Goal: Book appointment/travel/reservation

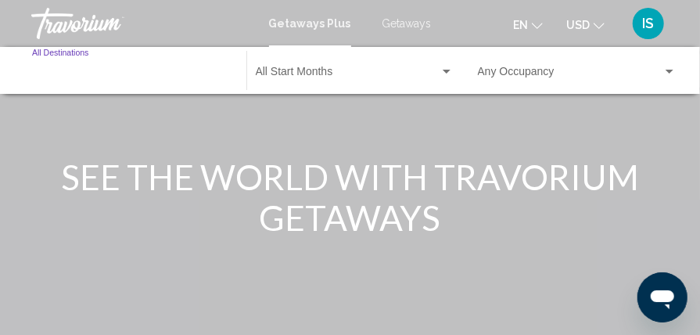
click at [37, 69] on input "Destination All Destinations" at bounding box center [131, 75] width 199 height 13
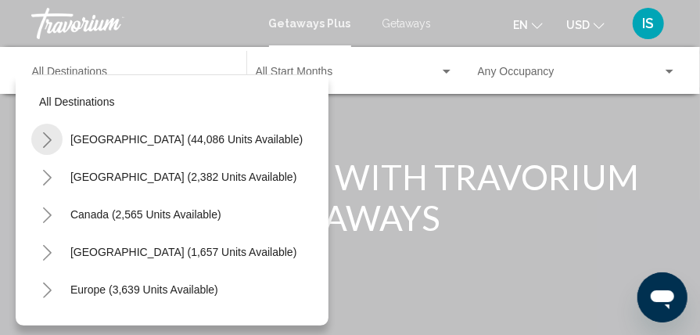
click at [48, 139] on icon "Toggle United States (44,086 units available)" at bounding box center [47, 140] width 12 height 16
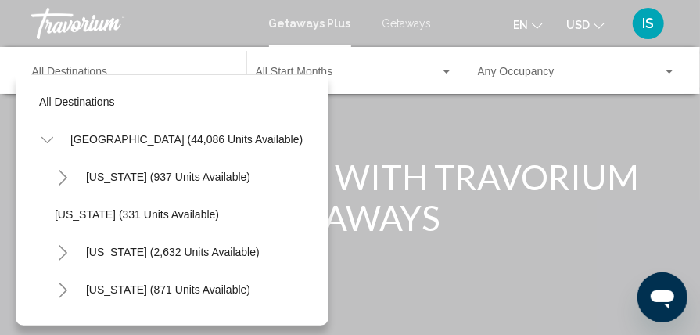
click at [67, 249] on icon "Toggle California (2,632 units available)" at bounding box center [63, 253] width 12 height 16
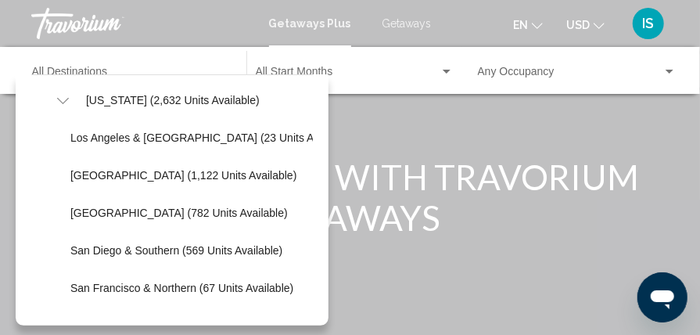
scroll to position [153, 0]
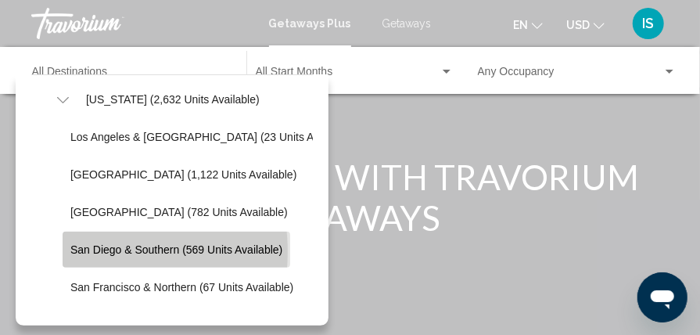
click at [76, 251] on span "San Diego & Southern (569 units available)" at bounding box center [176, 249] width 212 height 13
type input "**********"
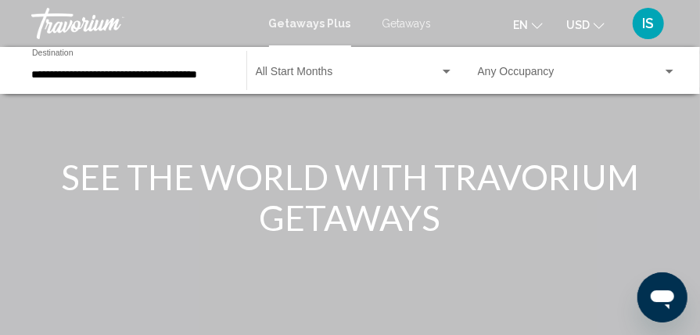
click at [279, 82] on div "Start Month All Start Months" at bounding box center [355, 70] width 198 height 43
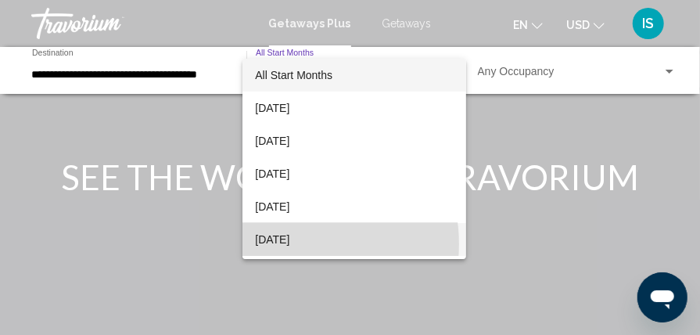
click at [283, 244] on span "[DATE]" at bounding box center [354, 239] width 198 height 33
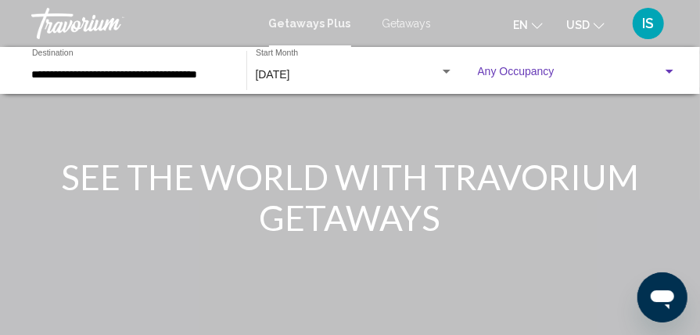
click at [499, 70] on span "Search widget" at bounding box center [570, 75] width 185 height 13
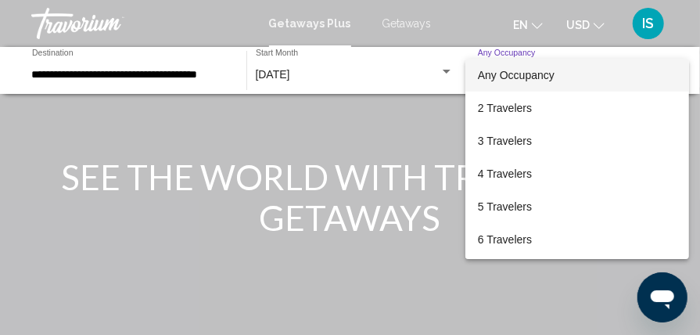
click at [405, 146] on div at bounding box center [350, 167] width 700 height 335
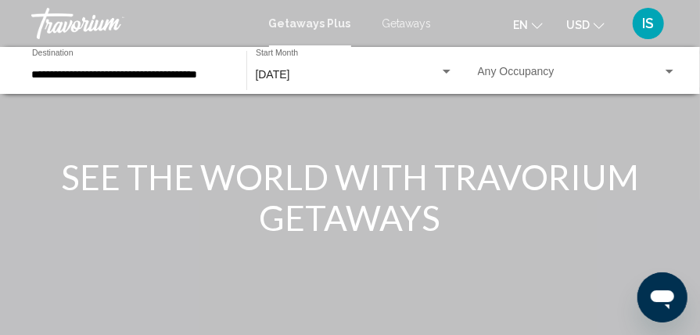
click at [507, 102] on div "Main content" at bounding box center [350, 234] width 700 height 469
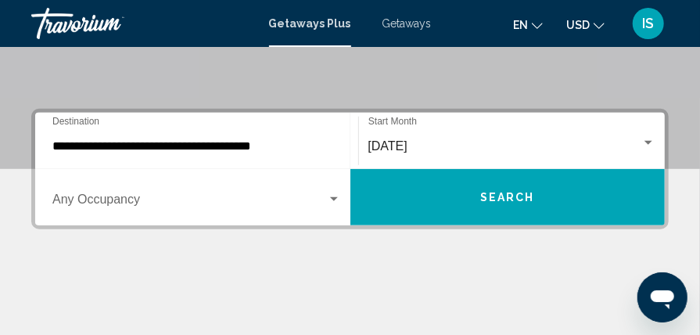
scroll to position [301, 0]
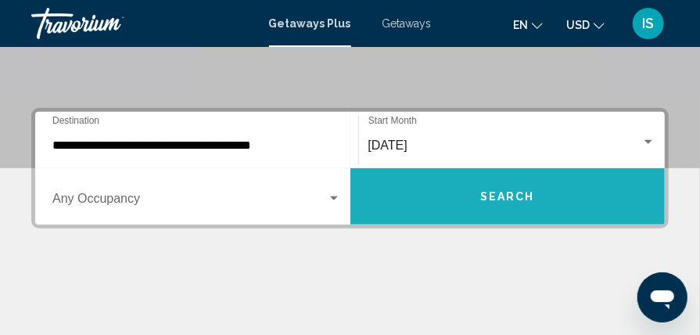
click at [493, 207] on button "Search" at bounding box center [508, 196] width 315 height 56
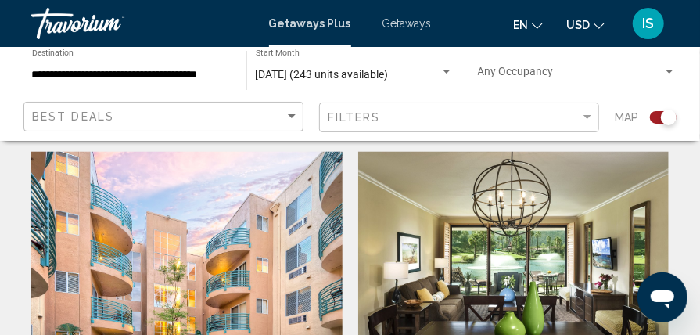
scroll to position [953, 0]
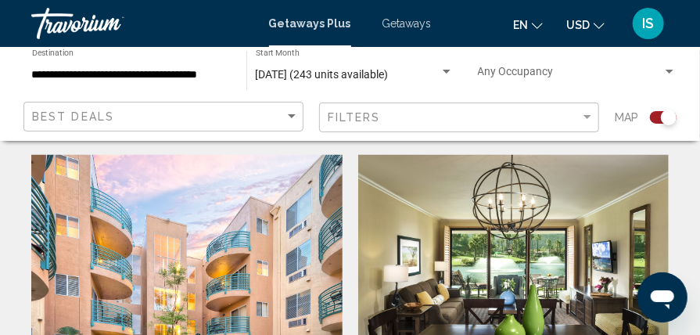
click at [276, 249] on img "Main content" at bounding box center [186, 280] width 311 height 250
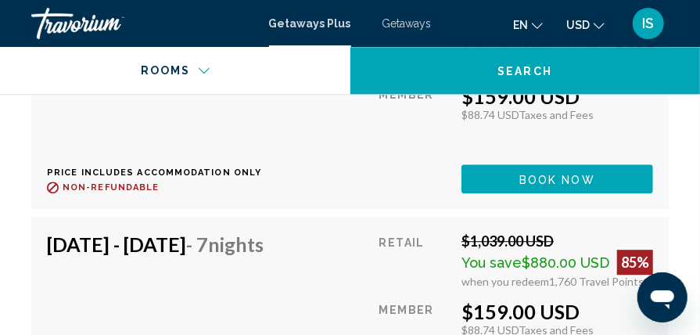
scroll to position [5596, 0]
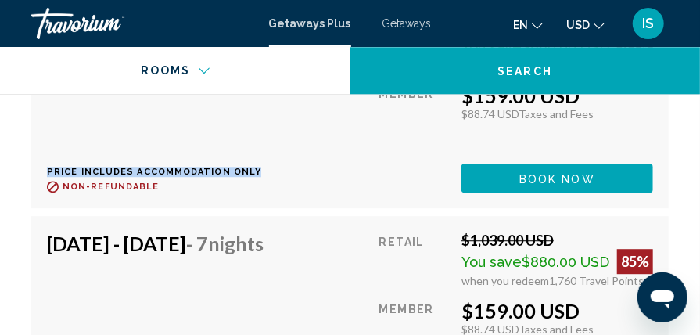
drag, startPoint x: 289, startPoint y: 102, endPoint x: 316, endPoint y: 160, distance: 64.1
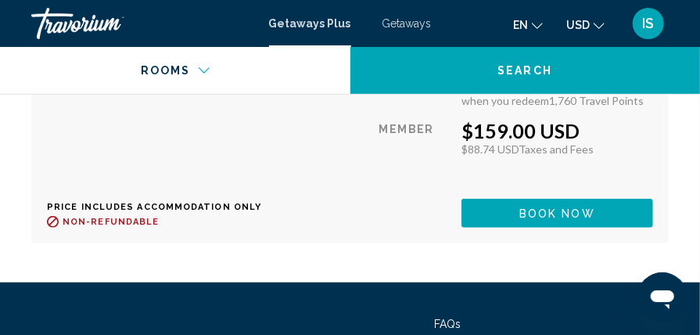
scroll to position [6653, 0]
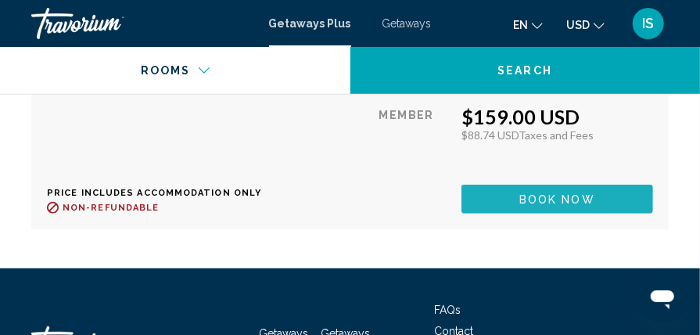
click at [529, 206] on span "Book now" at bounding box center [558, 199] width 76 height 13
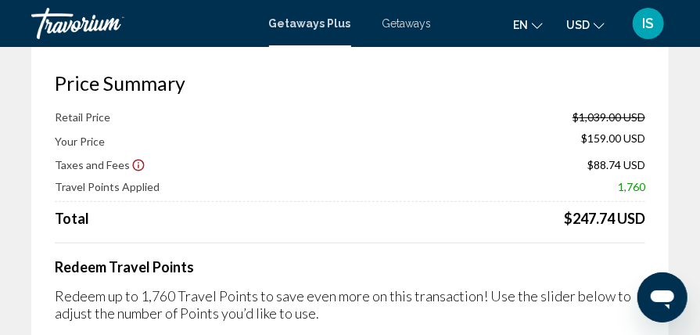
scroll to position [77, 0]
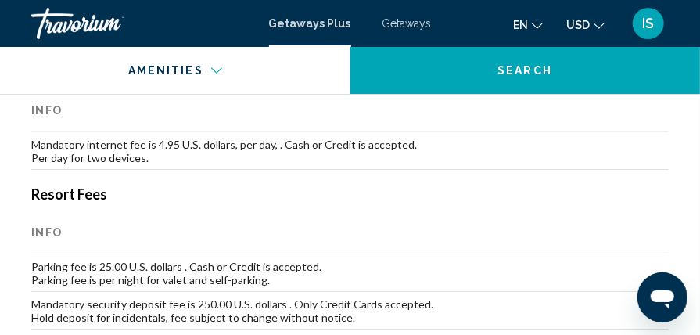
scroll to position [2005, 0]
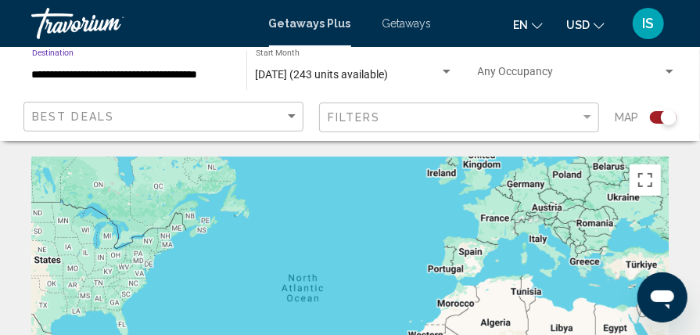
click at [156, 77] on input "**********" at bounding box center [131, 75] width 199 height 13
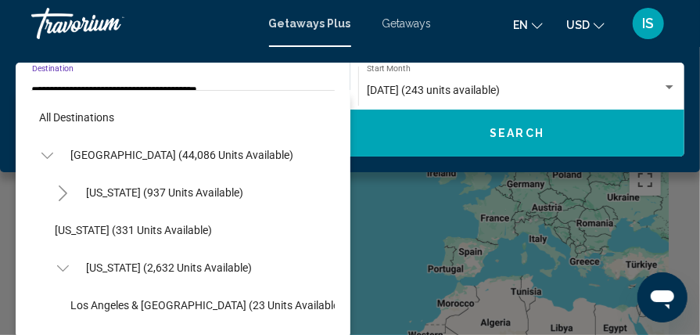
scroll to position [206, 0]
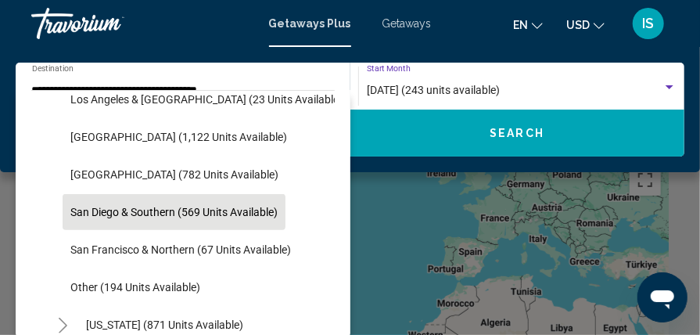
click at [388, 87] on span "[DATE] (243 units available)" at bounding box center [433, 90] width 133 height 13
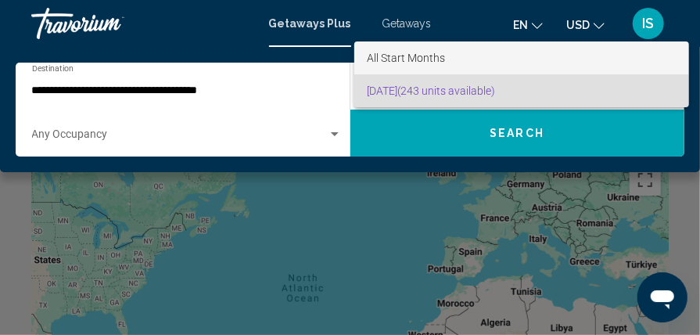
click at [380, 52] on span "All Start Months" at bounding box center [406, 58] width 78 height 13
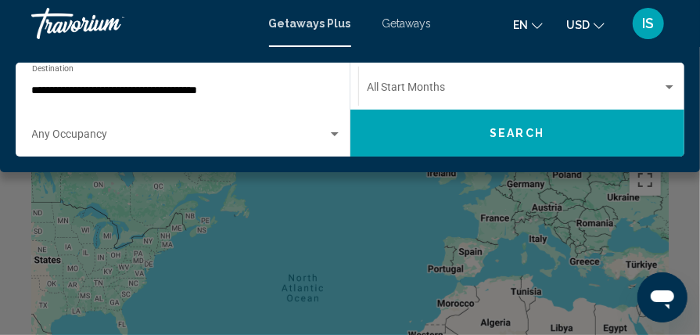
click at [410, 105] on div "Start Month All Start Months" at bounding box center [522, 86] width 310 height 43
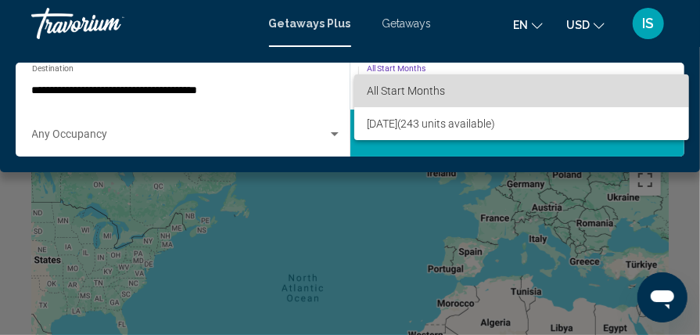
click at [397, 92] on span "All Start Months" at bounding box center [406, 91] width 78 height 13
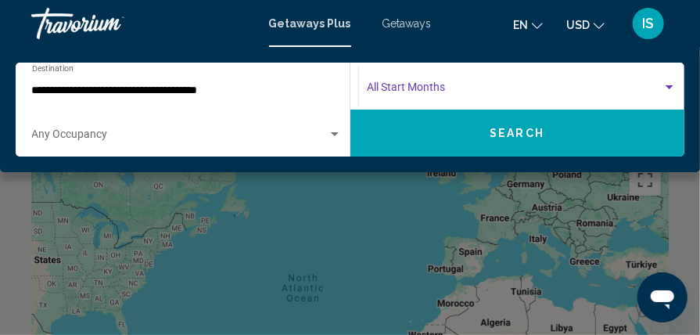
click at [397, 92] on span "Search widget" at bounding box center [515, 91] width 296 height 13
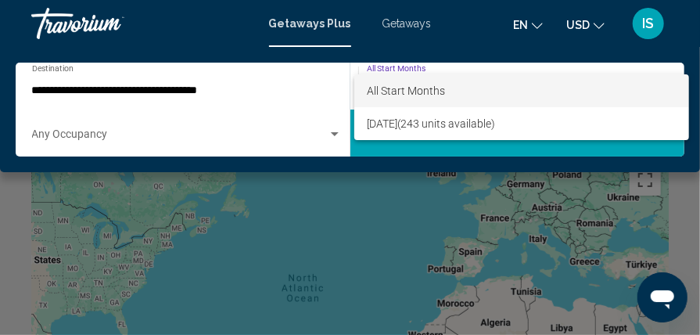
click at [246, 84] on div at bounding box center [350, 167] width 700 height 335
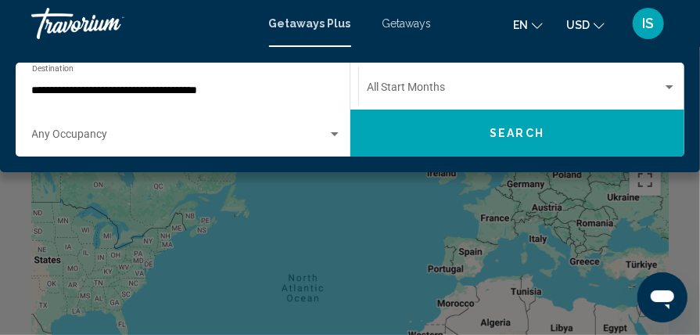
click at [169, 89] on input "**********" at bounding box center [179, 91] width 295 height 13
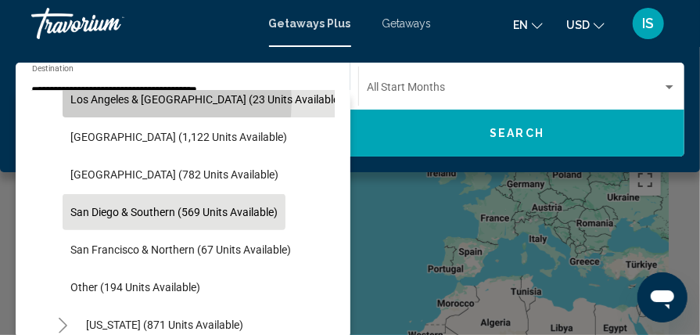
click at [151, 101] on span "Los Angeles & [GEOGRAPHIC_DATA] (23 units available)" at bounding box center [206, 99] width 272 height 13
type input "**********"
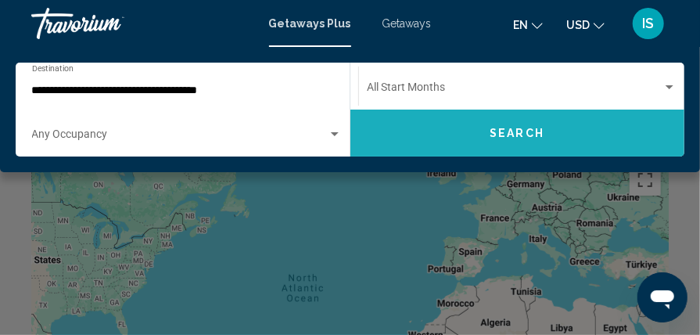
click at [490, 139] on button "Search" at bounding box center [518, 133] width 335 height 47
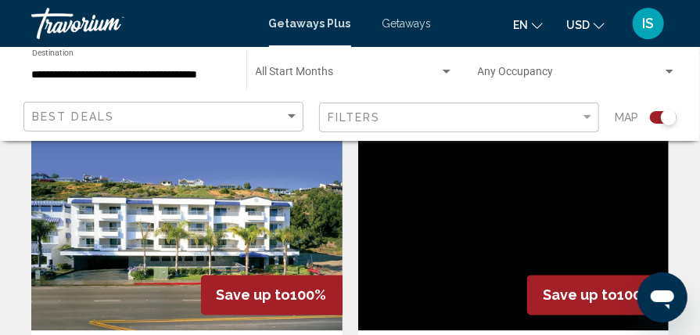
scroll to position [979, 0]
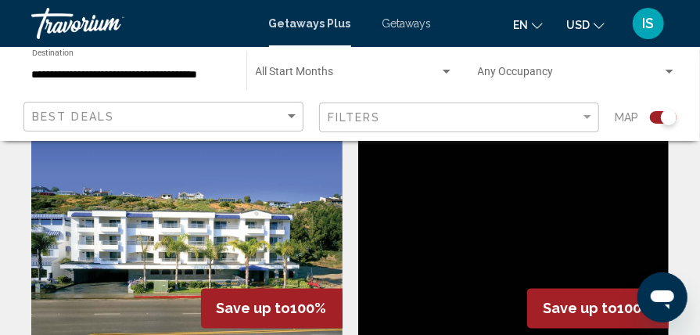
click at [469, 293] on img "Main content" at bounding box center [513, 219] width 311 height 250
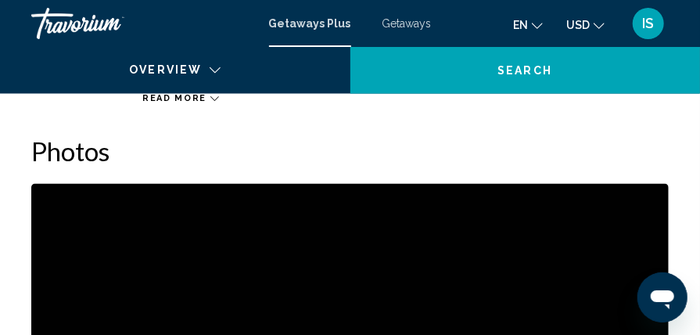
scroll to position [251, 0]
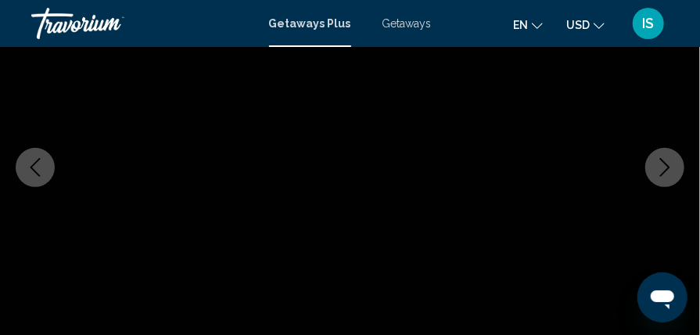
click at [665, 166] on icon "Next image" at bounding box center [665, 167] width 19 height 19
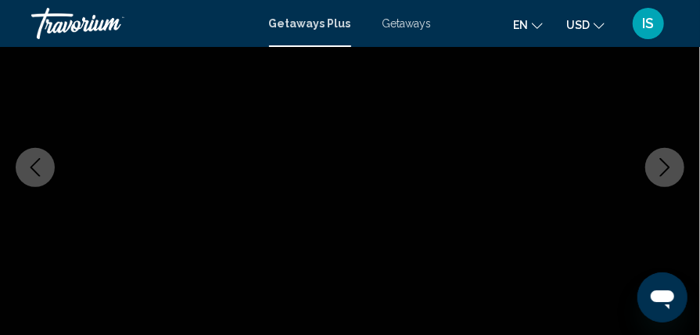
click at [665, 166] on icon "Next image" at bounding box center [665, 167] width 19 height 19
click at [34, 167] on icon "Previous image" at bounding box center [35, 167] width 19 height 19
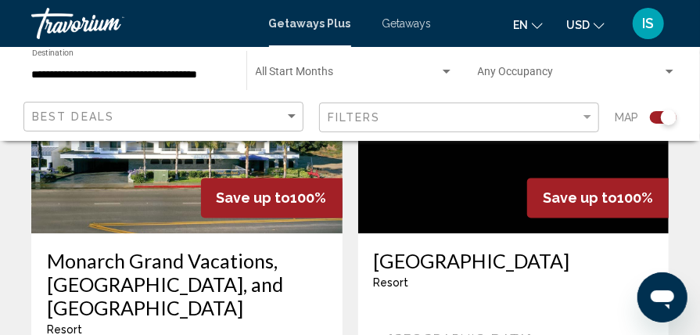
scroll to position [1078, 0]
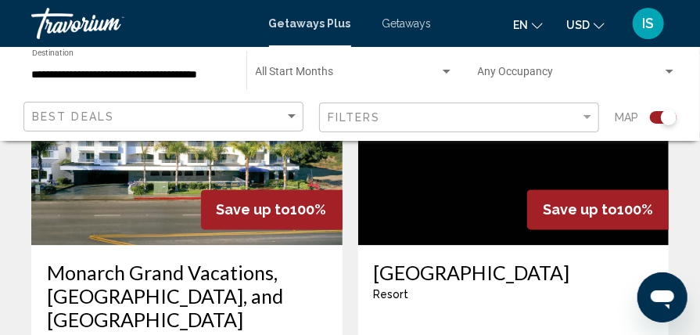
click at [212, 64] on div "**********" at bounding box center [131, 70] width 199 height 43
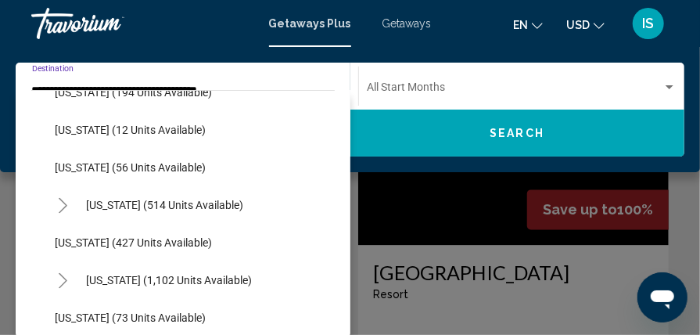
scroll to position [748, 0]
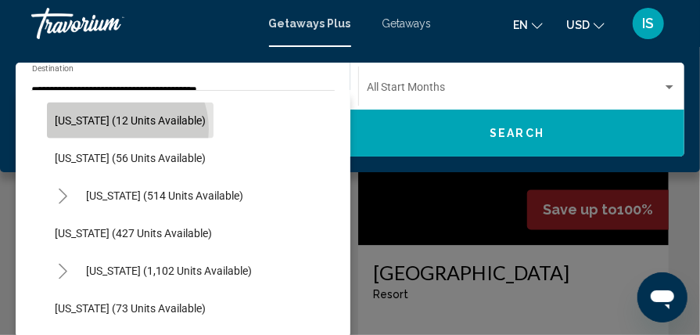
click at [125, 128] on button "[US_STATE] (12 units available)" at bounding box center [130, 121] width 167 height 36
type input "**********"
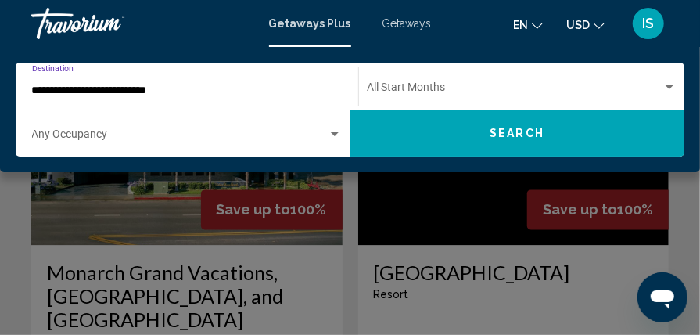
click at [521, 136] on span "Search" at bounding box center [517, 134] width 55 height 13
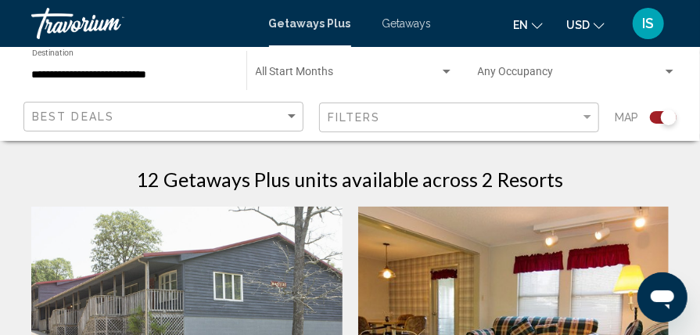
scroll to position [343, 0]
